Goal: Navigation & Orientation: Go to known website

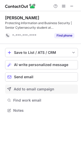
scroll to position [107, 81]
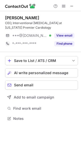
scroll to position [115, 81]
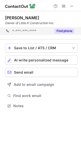
scroll to position [103, 81]
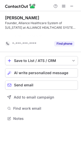
scroll to position [107, 81]
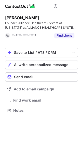
scroll to position [107, 81]
